Goal: Task Accomplishment & Management: Manage account settings

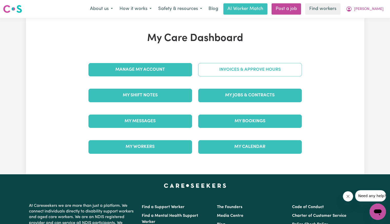
click at [222, 74] on link "Invoices & Approve Hours" at bounding box center [250, 69] width 104 height 13
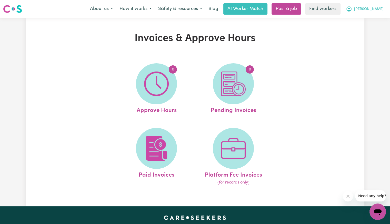
drag, startPoint x: 373, startPoint y: 9, endPoint x: 372, endPoint y: 12, distance: 3.0
click at [373, 9] on span "[PERSON_NAME]" at bounding box center [370, 9] width 30 height 6
click at [364, 28] on link "Logout" at bounding box center [367, 30] width 41 height 10
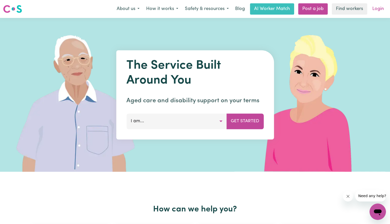
click at [376, 8] on link "Login" at bounding box center [379, 8] width 18 height 11
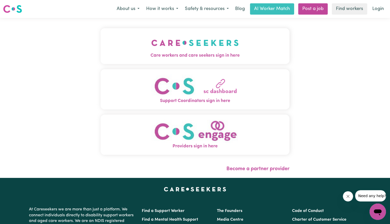
click at [105, 67] on div "Care workers and care seekers sign in here Support Coordinators sign in here Pr…" at bounding box center [195, 94] width 189 height 132
click at [124, 55] on span "Care workers and care seekers sign in here" at bounding box center [195, 55] width 189 height 7
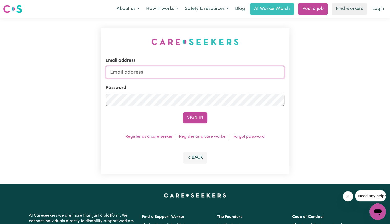
click at [153, 77] on input "Email address" at bounding box center [195, 72] width 179 height 12
drag, startPoint x: 138, startPoint y: 72, endPoint x: 329, endPoint y: 78, distance: 191.9
click at [330, 78] on div "Email address [EMAIL_ADDRESS][DOMAIN_NAME] Password Sign In Register as a care …" at bounding box center [195, 101] width 390 height 166
paste input "mailto:[EMAIL_ADDRESS][DOMAIN_NAME]"
drag, startPoint x: 154, startPoint y: 70, endPoint x: 137, endPoint y: 72, distance: 17.2
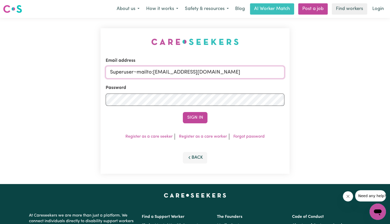
click at [137, 72] on input "Superuser~mailto:[EMAIL_ADDRESS][DOMAIN_NAME]" at bounding box center [195, 72] width 179 height 12
type input "Superuser~[EMAIL_ADDRESS][DOMAIN_NAME]"
click at [183, 112] on button "Sign In" at bounding box center [195, 117] width 25 height 11
